Goal: Information Seeking & Learning: Find specific fact

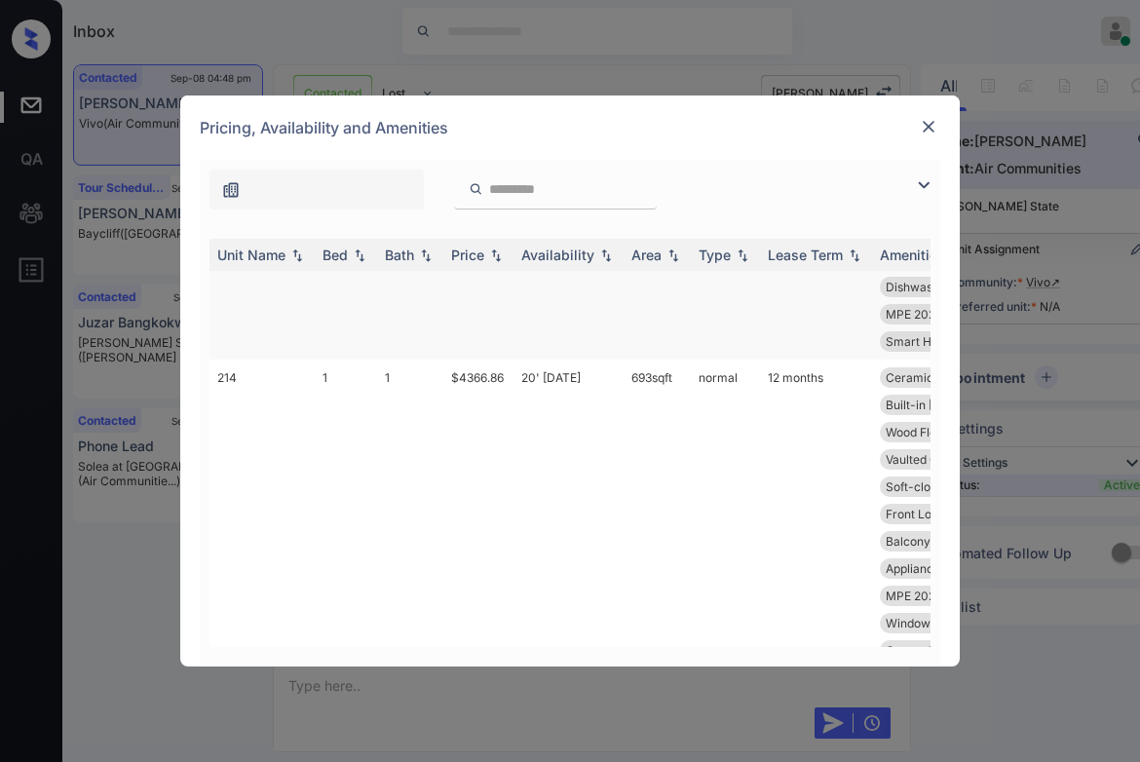
scroll to position [1040, 0]
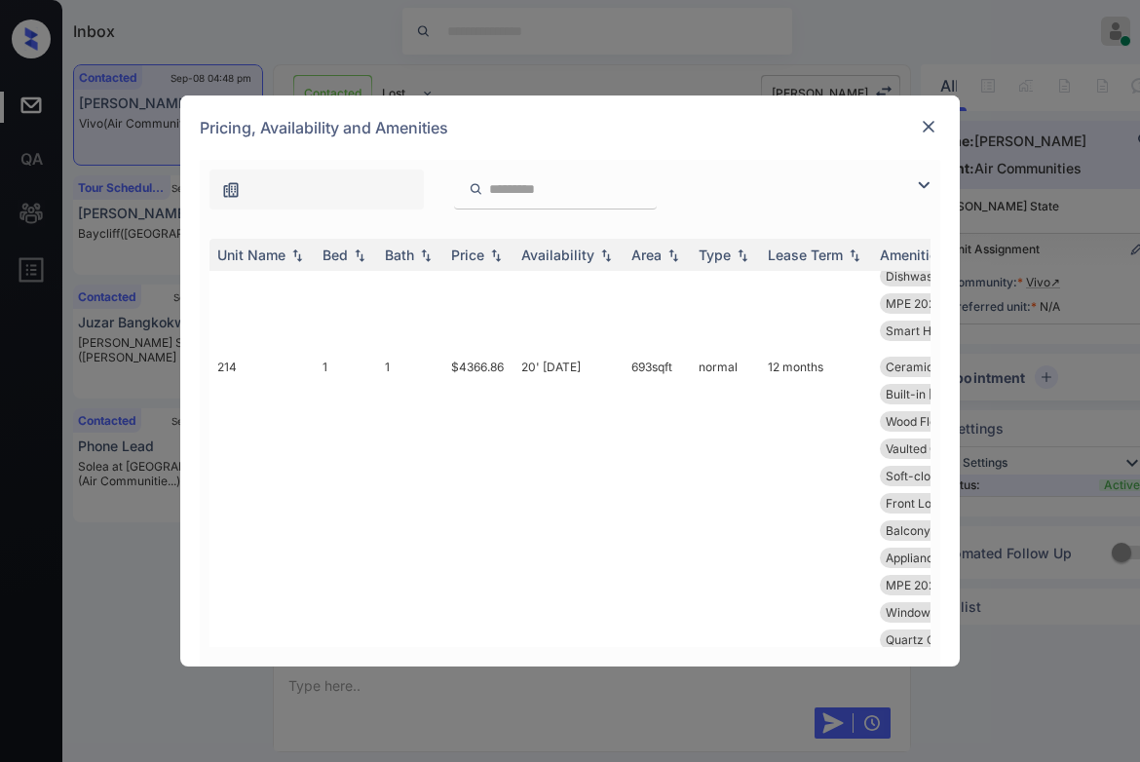
click at [928, 125] on img at bounding box center [928, 126] width 19 height 19
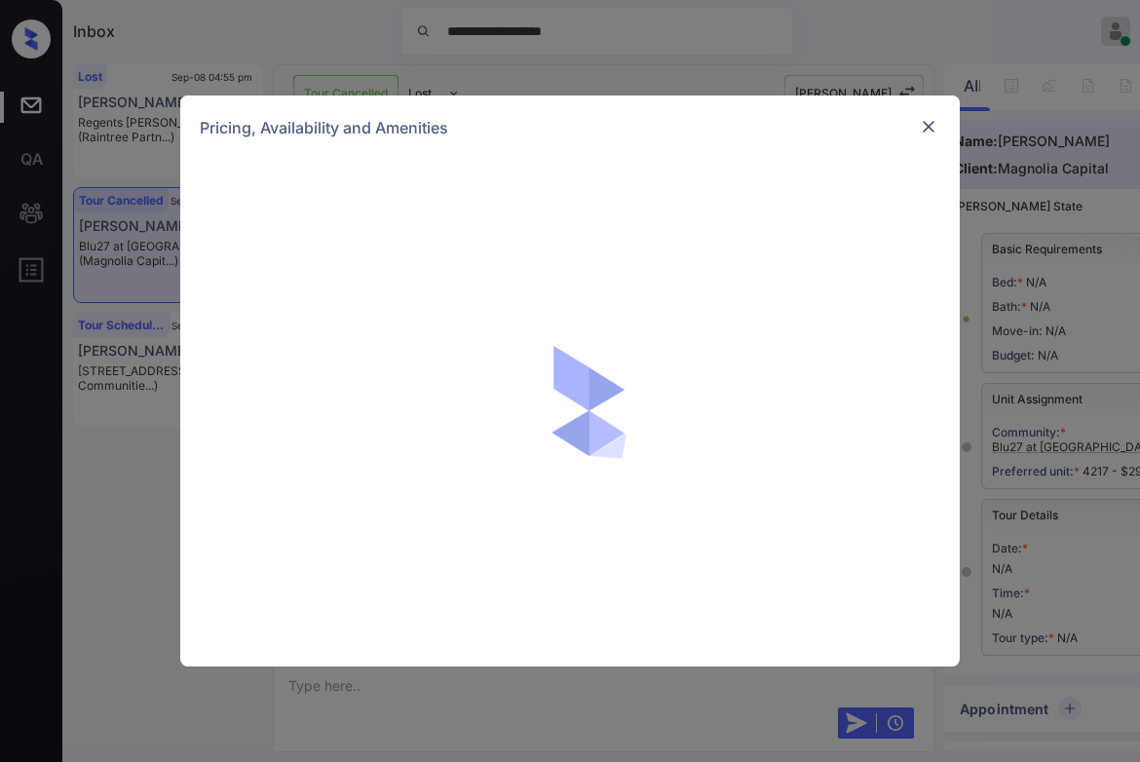
scroll to position [6536, 0]
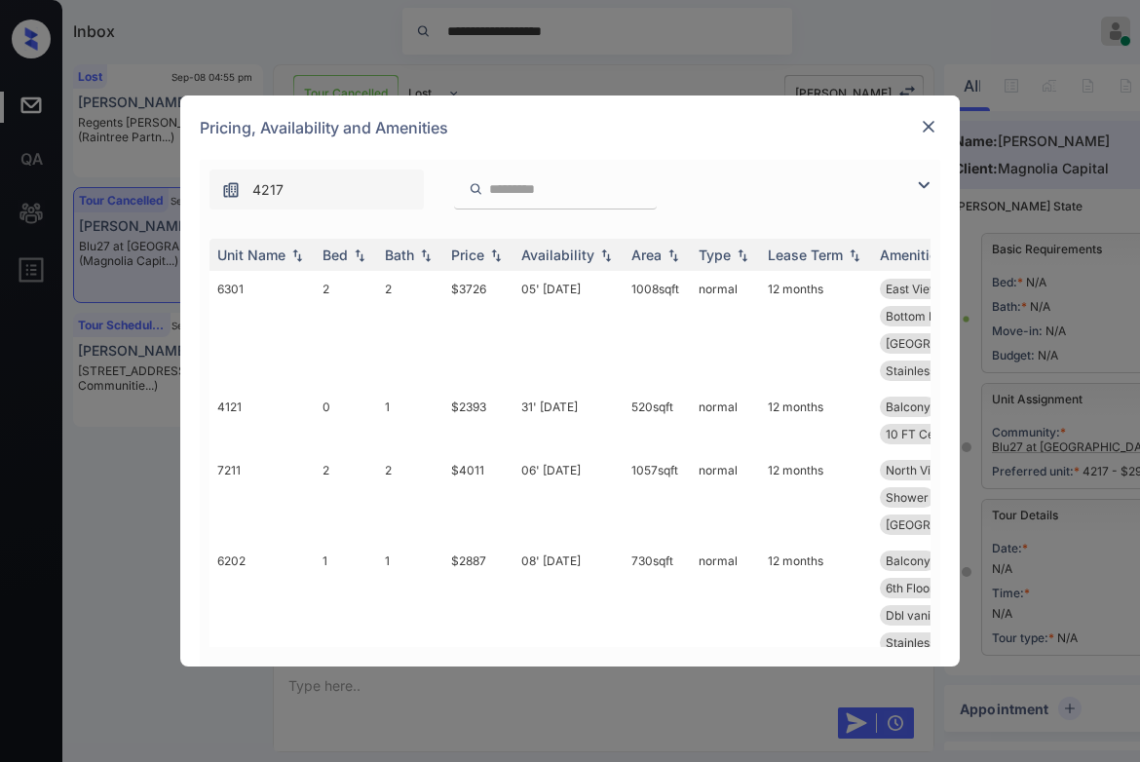
click at [530, 191] on input "search" at bounding box center [567, 189] width 160 height 17
paste input "****"
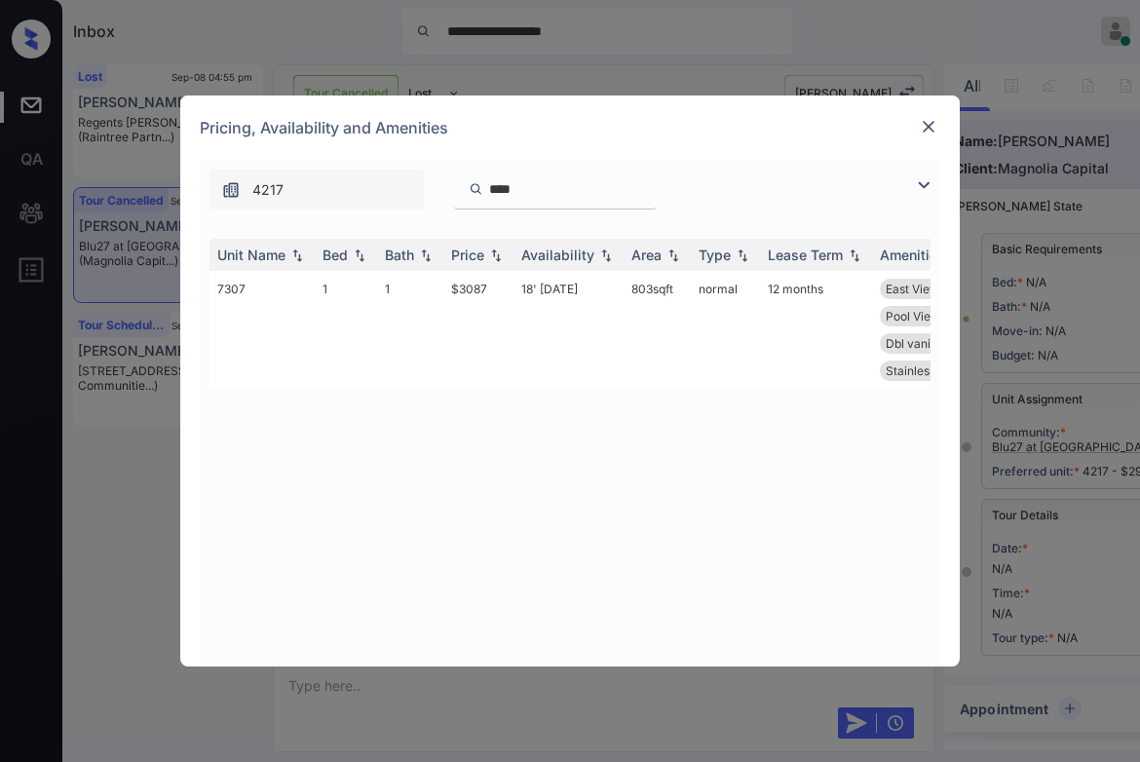
click at [657, 171] on div "****" at bounding box center [555, 190] width 203 height 40
drag, startPoint x: 646, startPoint y: 182, endPoint x: 381, endPoint y: 159, distance: 266.0
click at [319, 200] on div "4217 ****" at bounding box center [423, 190] width 447 height 40
type input "****"
drag, startPoint x: 442, startPoint y: 296, endPoint x: 462, endPoint y: 295, distance: 19.5
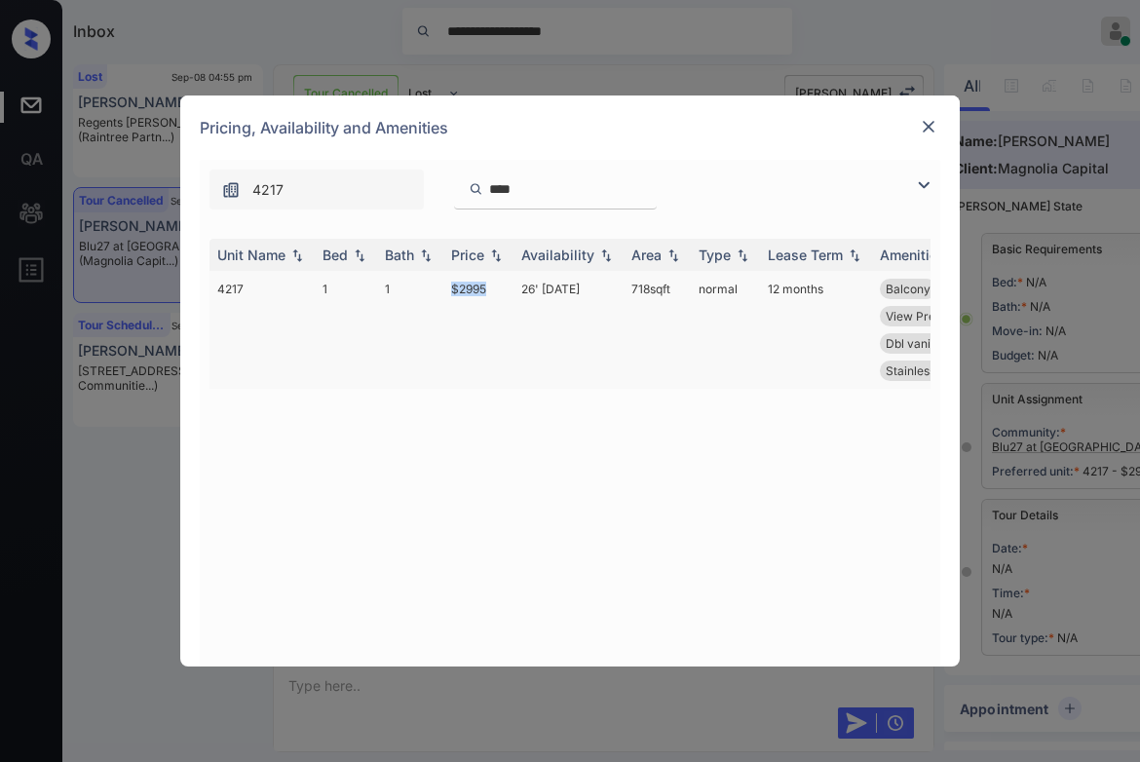
click at [484, 292] on tr "4217 1 1 $2995 26' [DATE] 718 sqft normal 12 months Balcony 4th Floor East View…" at bounding box center [718, 330] width 1018 height 118
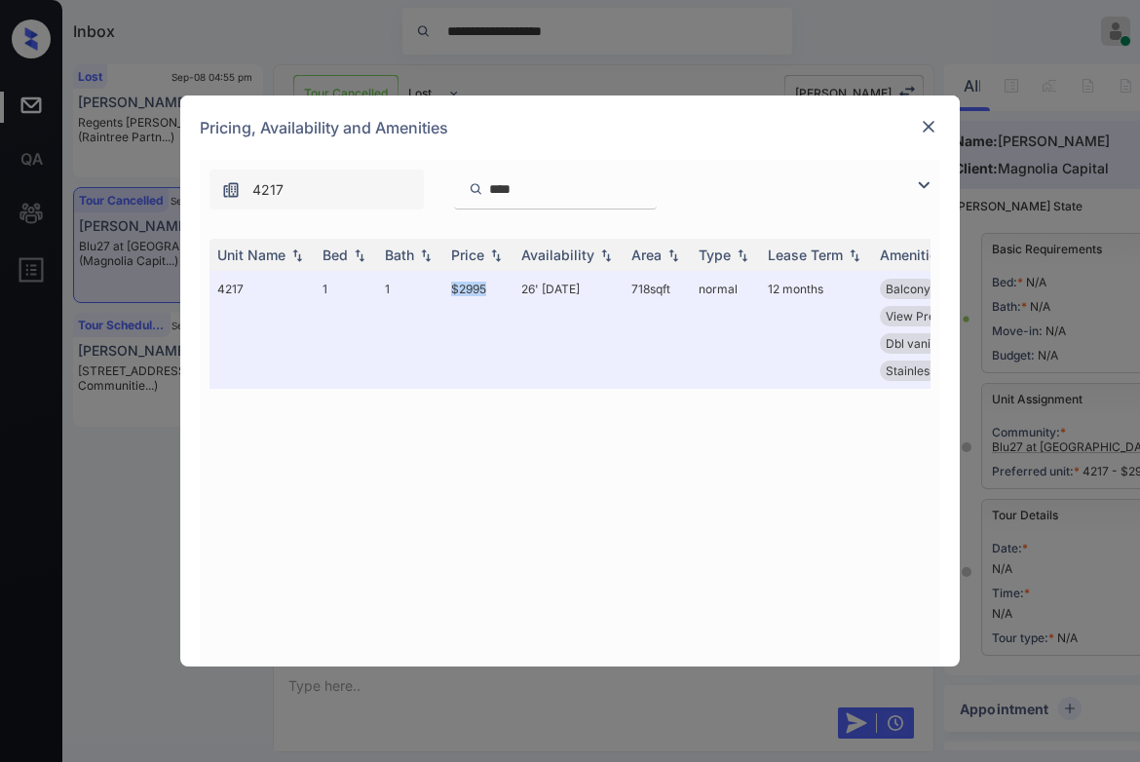
copy tr "$2995"
click at [925, 127] on img at bounding box center [928, 126] width 19 height 19
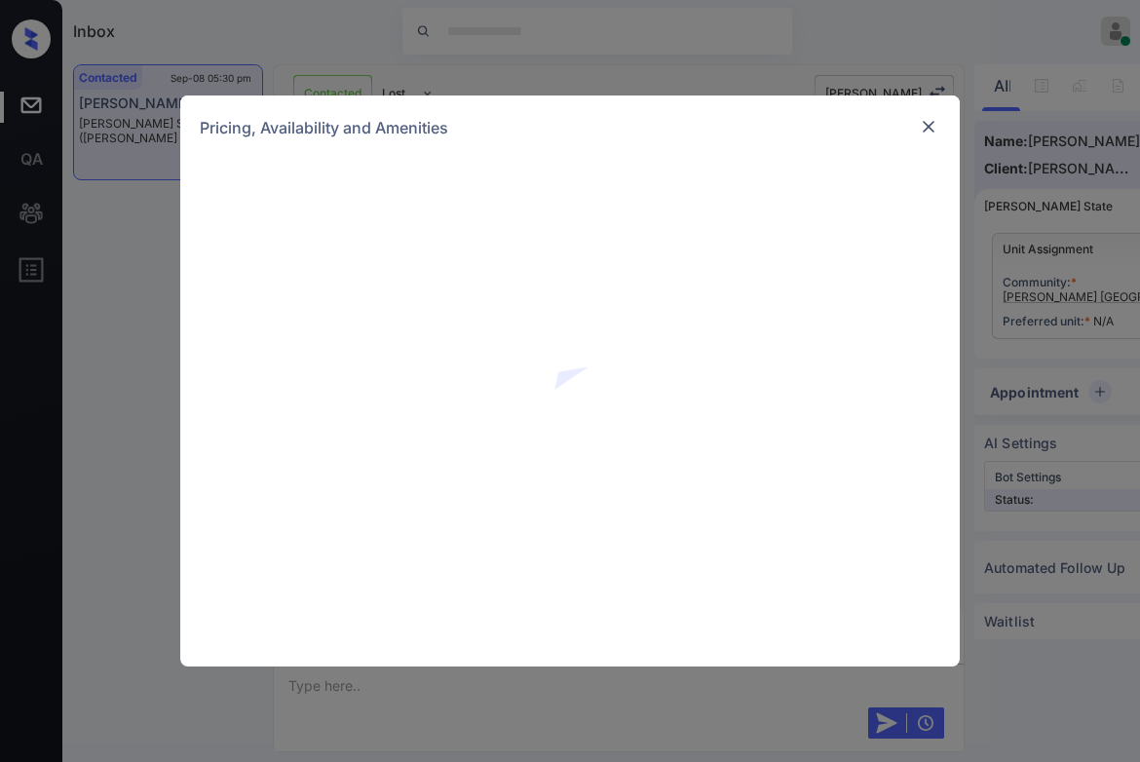
scroll to position [1250, 0]
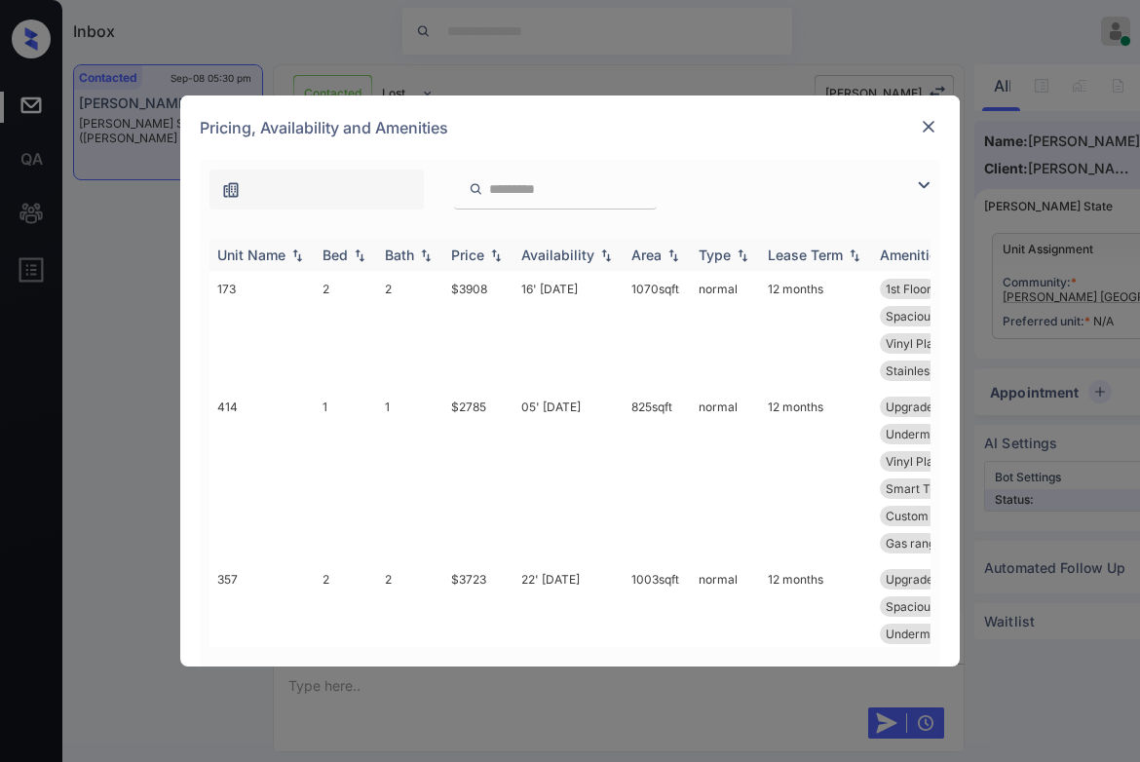
click at [498, 256] on img at bounding box center [495, 255] width 19 height 14
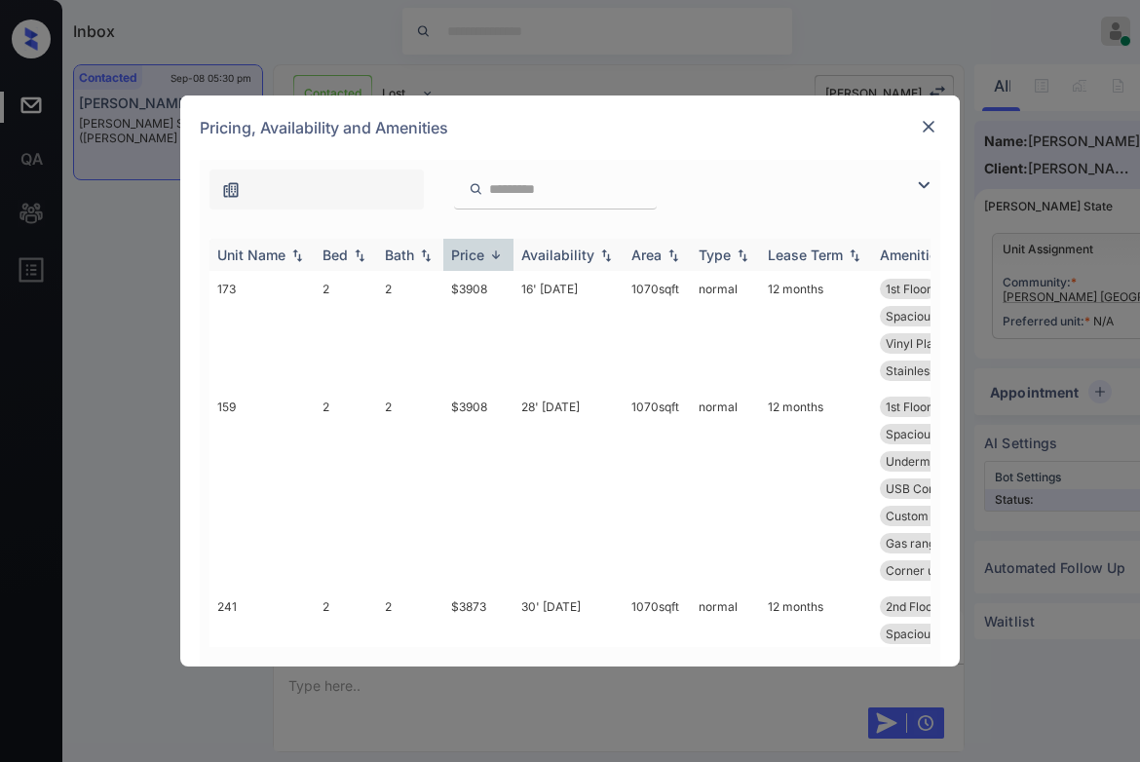
click at [498, 256] on img at bounding box center [495, 254] width 19 height 15
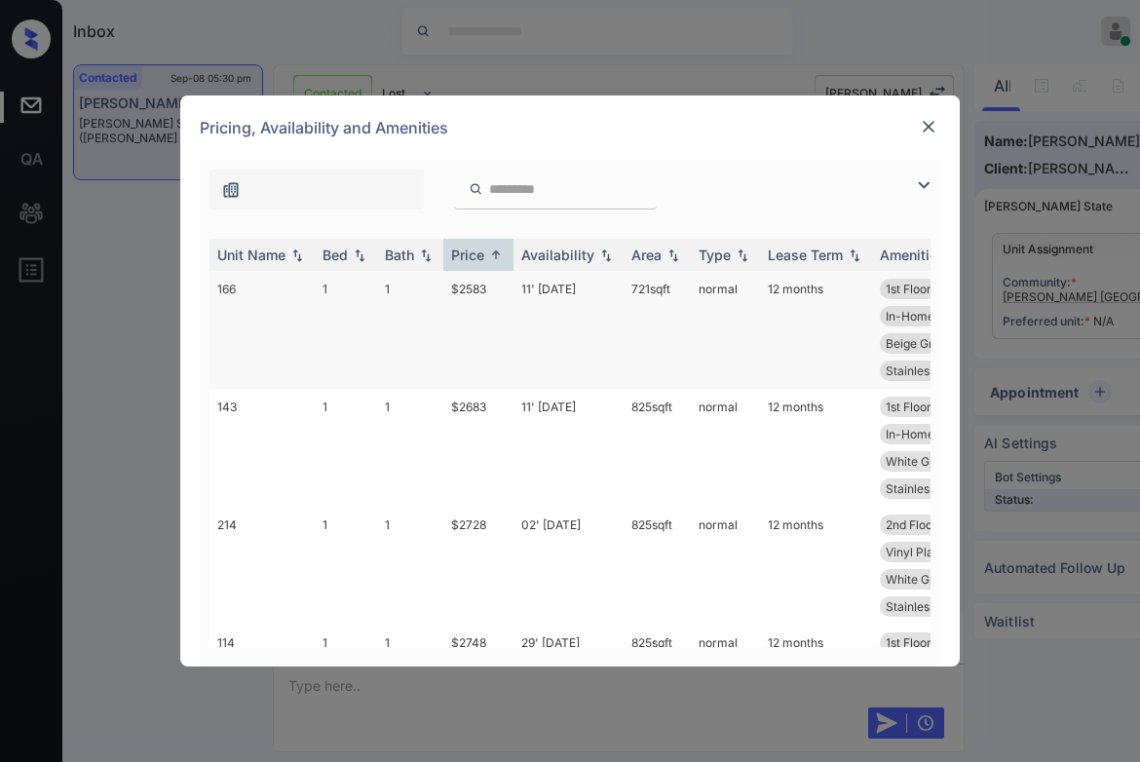
click at [489, 283] on td "$2583" at bounding box center [478, 330] width 70 height 118
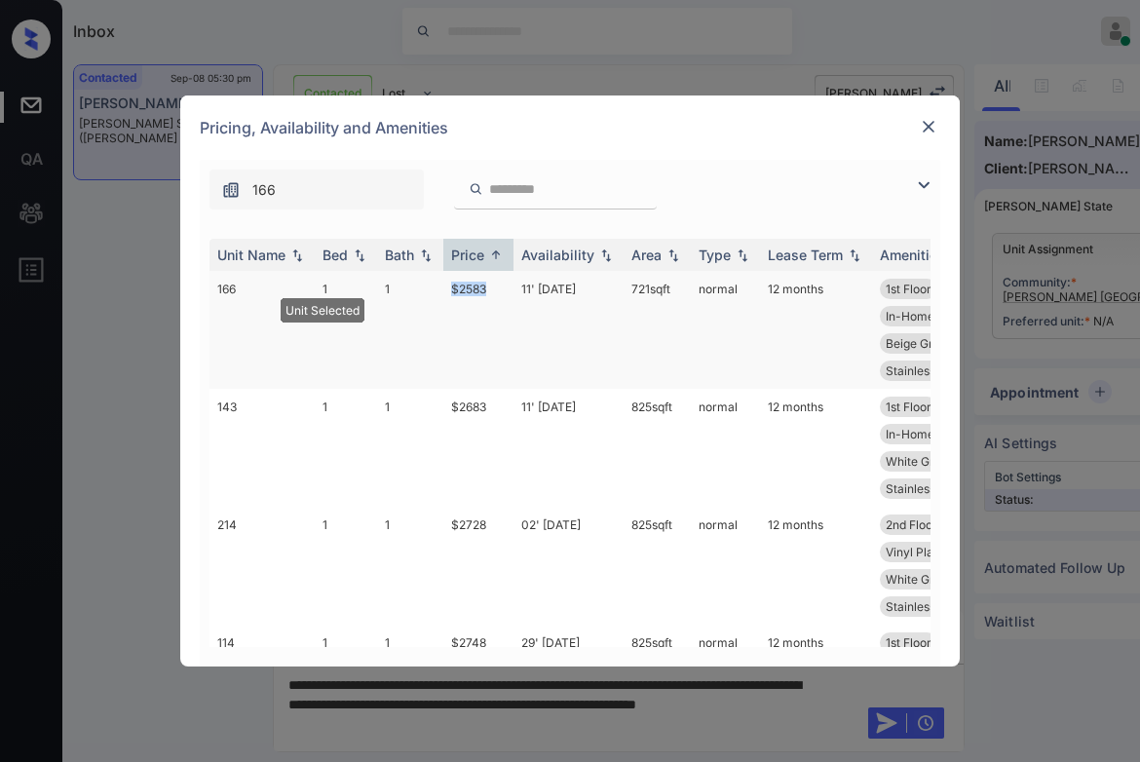
drag, startPoint x: 448, startPoint y: 278, endPoint x: 487, endPoint y: 284, distance: 39.6
click at [494, 283] on td "$2583" at bounding box center [478, 330] width 70 height 118
copy td "$2583"
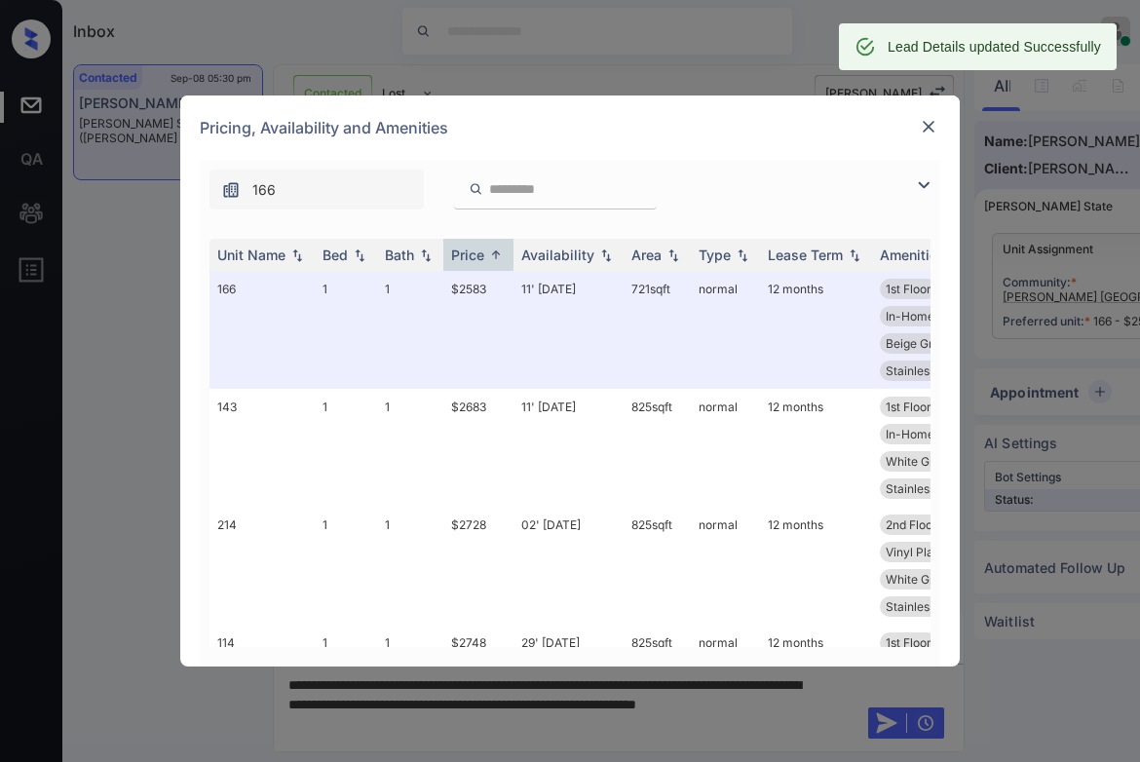
click at [938, 117] on div "Pricing, Availability and Amenities" at bounding box center [569, 127] width 779 height 64
click at [923, 124] on img at bounding box center [928, 126] width 19 height 19
